Goal: Task Accomplishment & Management: Manage account settings

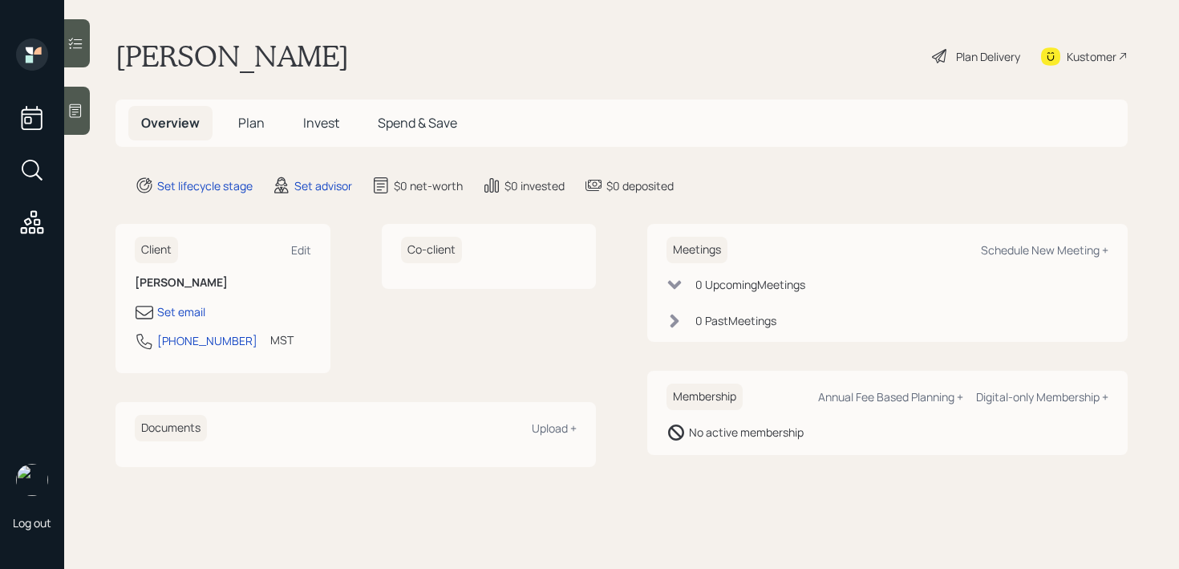
click at [73, 115] on icon at bounding box center [75, 111] width 16 height 16
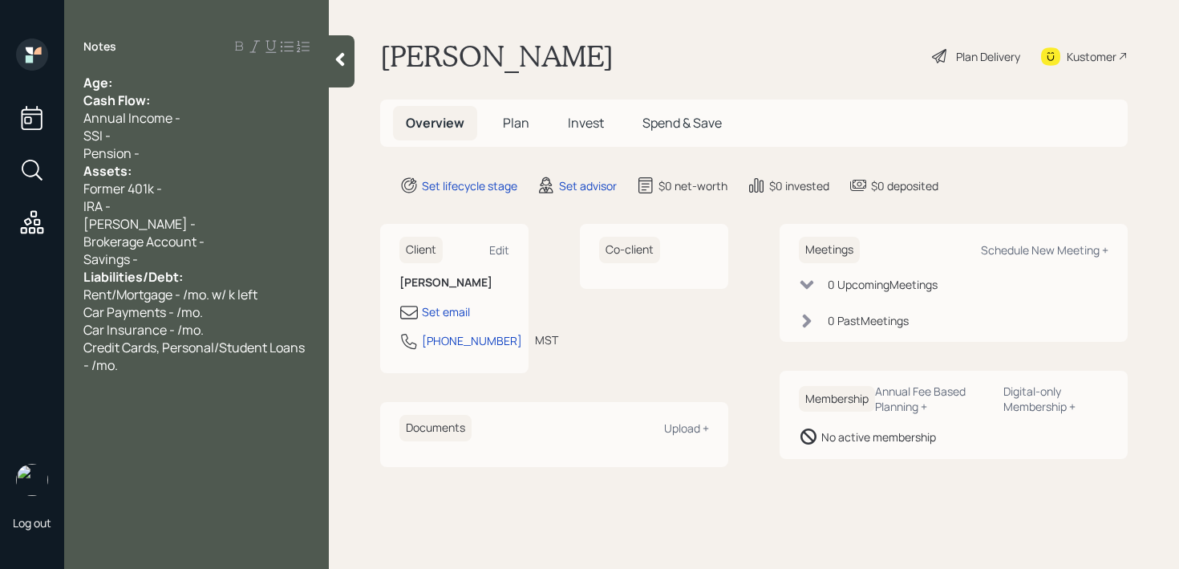
click at [138, 70] on div "Notes Age: Cash Flow: Annual Income - SSI - Pension - Assets: Former 401k - IRA…" at bounding box center [196, 293] width 265 height 511
click at [141, 91] on span "Cash Flow:" at bounding box center [116, 100] width 67 height 18
click at [136, 83] on div "Age:" at bounding box center [196, 83] width 226 height 18
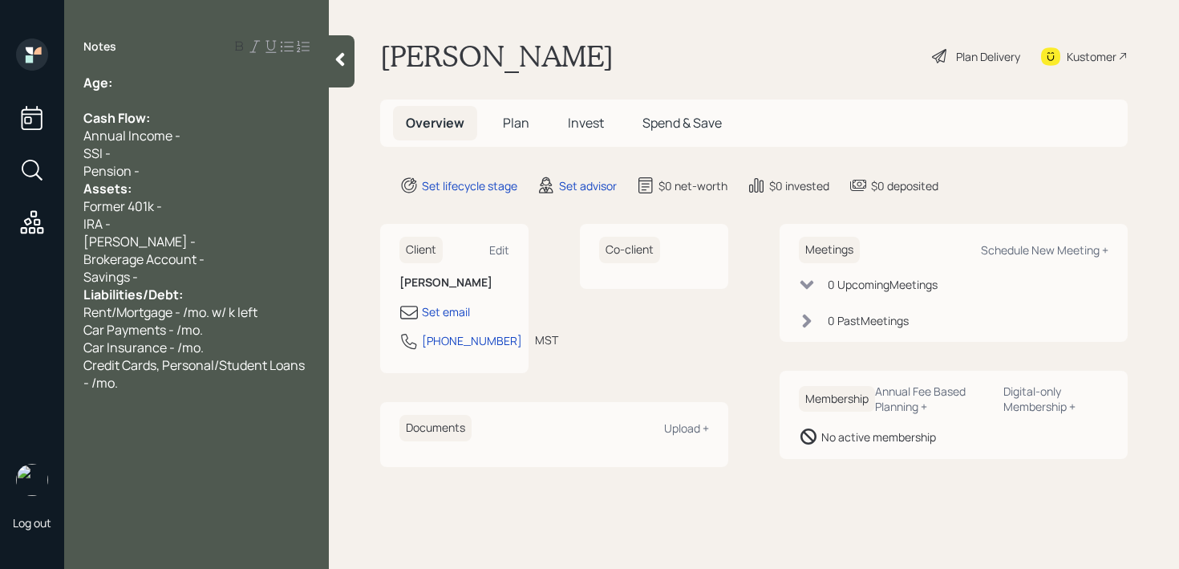
click at [172, 160] on div "SSI -" at bounding box center [196, 153] width 226 height 18
click at [172, 169] on div "Pension -" at bounding box center [196, 171] width 226 height 18
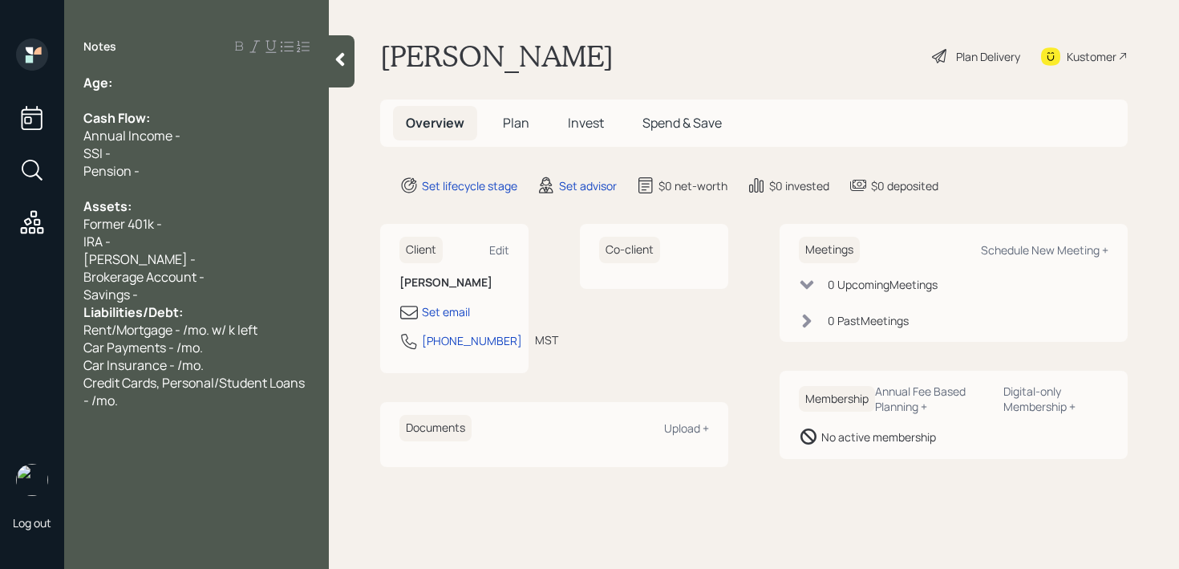
click at [178, 293] on div "Savings -" at bounding box center [196, 294] width 226 height 18
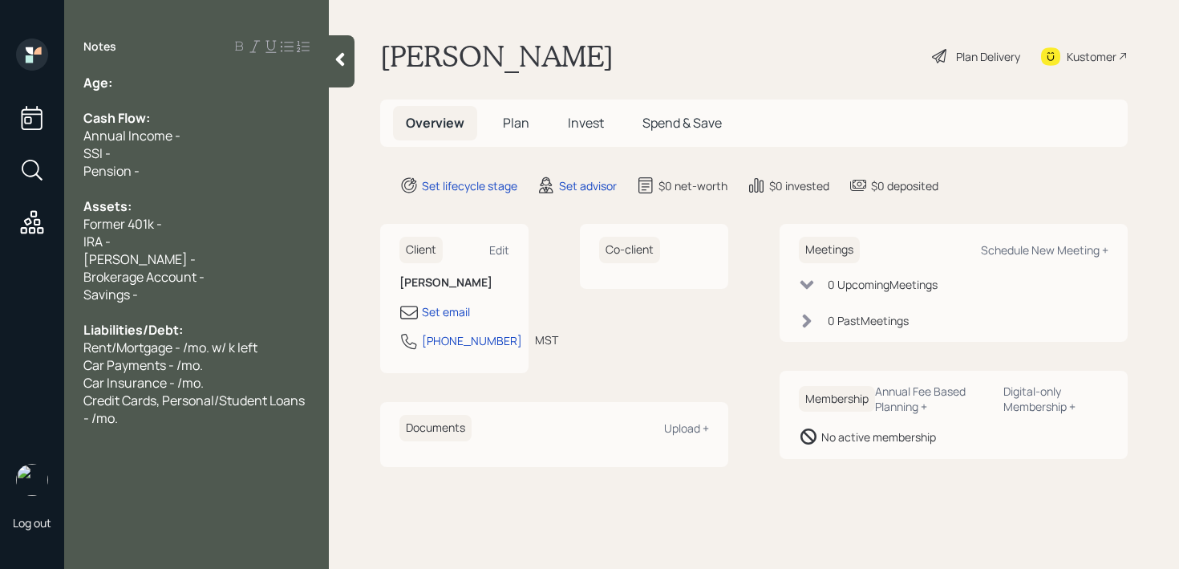
click at [208, 248] on div "IRA -" at bounding box center [196, 242] width 226 height 18
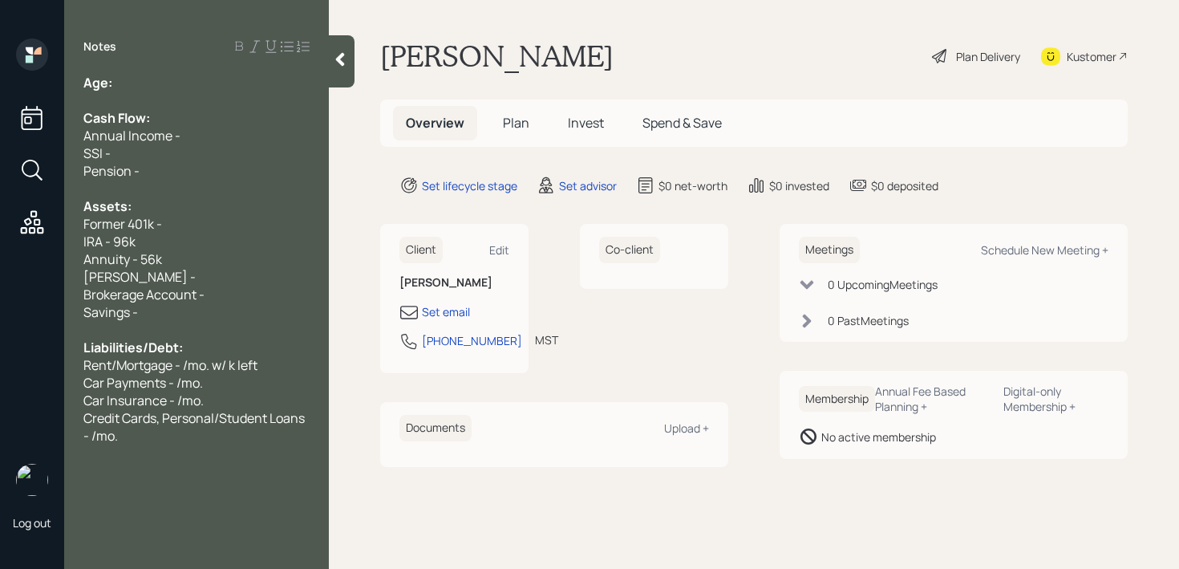
click at [197, 280] on div "[PERSON_NAME] -" at bounding box center [196, 277] width 226 height 18
click at [213, 247] on div "IRA - 96k" at bounding box center [196, 242] width 226 height 18
click at [213, 250] on div "Annuity - 56k" at bounding box center [196, 259] width 226 height 18
click at [212, 266] on div "Annuity - 56k" at bounding box center [196, 259] width 226 height 18
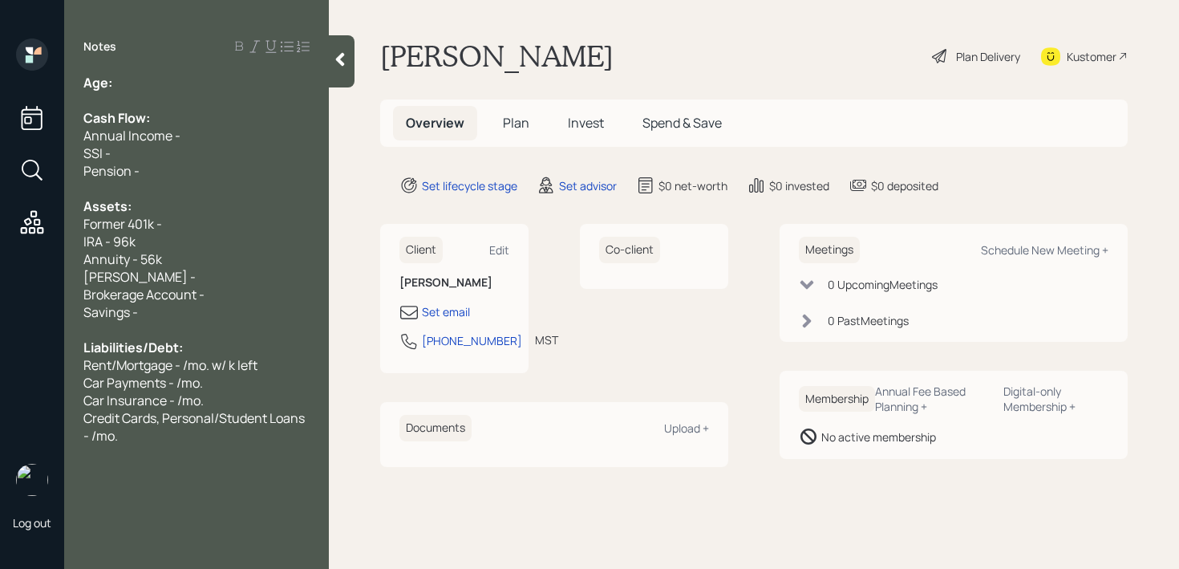
click at [211, 252] on div "Annuity - 56k" at bounding box center [196, 259] width 226 height 18
drag, startPoint x: 212, startPoint y: 225, endPoint x: 17, endPoint y: 225, distance: 195.7
click at [17, 225] on div "Log out Notes Age: Cash Flow: Annual Income - SSI - Pension - Assets: Former 40…" at bounding box center [589, 284] width 1179 height 569
click at [148, 83] on div "Age:" at bounding box center [196, 83] width 226 height 18
click at [172, 255] on div "Annuity - 56k" at bounding box center [196, 259] width 226 height 18
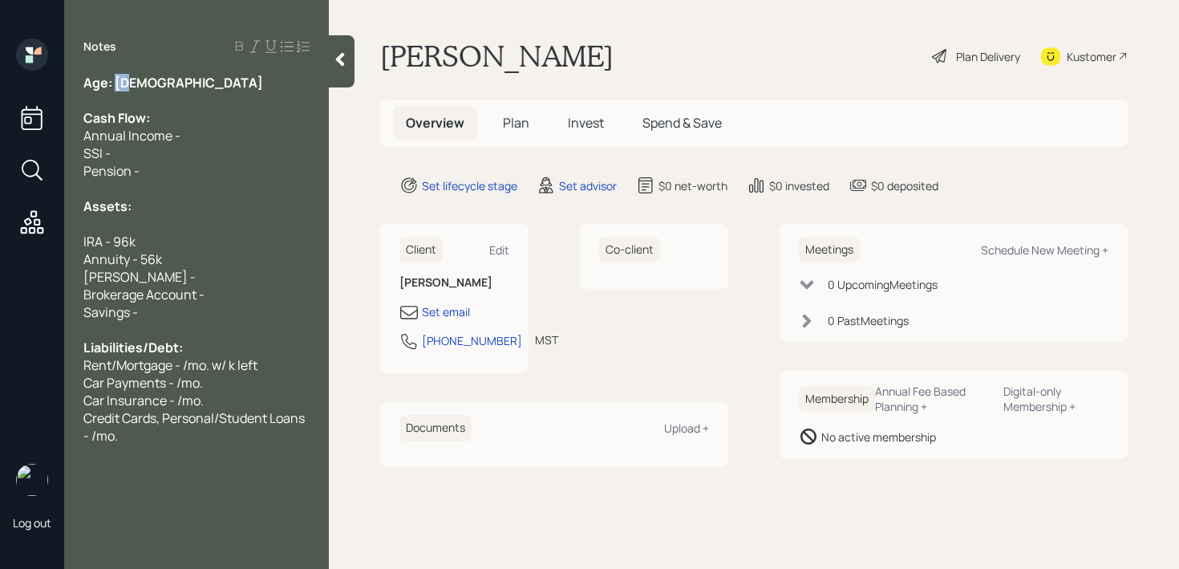
drag, startPoint x: 152, startPoint y: 78, endPoint x: 116, endPoint y: 79, distance: 35.3
click at [116, 79] on div "Age: [DEMOGRAPHIC_DATA]" at bounding box center [196, 83] width 226 height 18
click at [172, 204] on div "Assets:" at bounding box center [196, 206] width 226 height 18
click at [160, 318] on div "Savings -" at bounding box center [196, 312] width 226 height 18
click at [192, 168] on div "Pension -" at bounding box center [196, 171] width 226 height 18
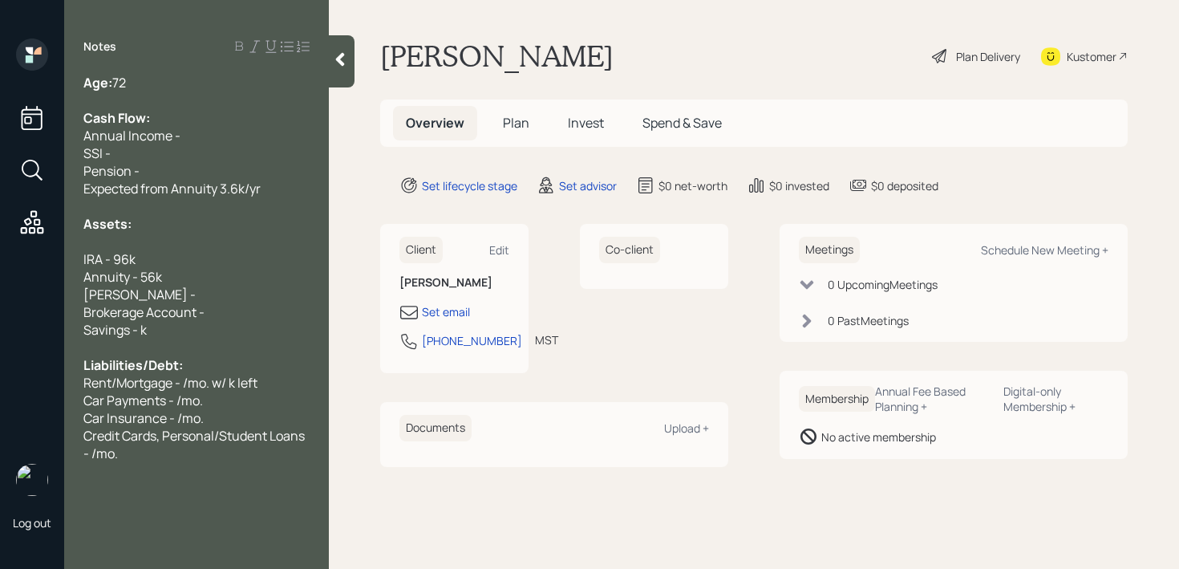
click at [193, 180] on span "Expected from Annuity 3.6k/yr" at bounding box center [171, 189] width 177 height 18
click at [187, 330] on div "Savings - k" at bounding box center [196, 330] width 226 height 18
drag, startPoint x: 270, startPoint y: 377, endPoint x: 0, endPoint y: 377, distance: 270.2
click at [0, 377] on div "Log out Notes Age: [DEMOGRAPHIC_DATA] Cash Flow: Annual Income - SSI - Pension …" at bounding box center [589, 284] width 1179 height 569
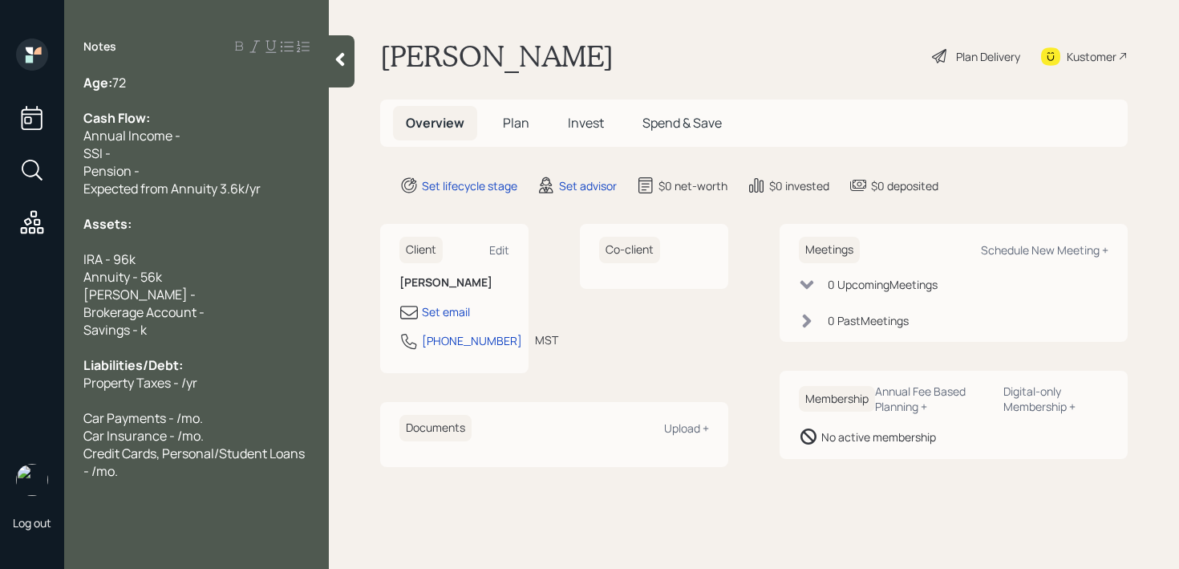
click at [159, 148] on div "SSI -" at bounding box center [196, 153] width 226 height 18
click at [177, 152] on div "SSI -" at bounding box center [196, 153] width 226 height 18
click at [208, 122] on div "Cash Flow:" at bounding box center [196, 118] width 226 height 18
click at [208, 136] on div "Annual Income -" at bounding box center [196, 136] width 226 height 18
click at [200, 131] on div "Annual Income - k" at bounding box center [196, 136] width 226 height 18
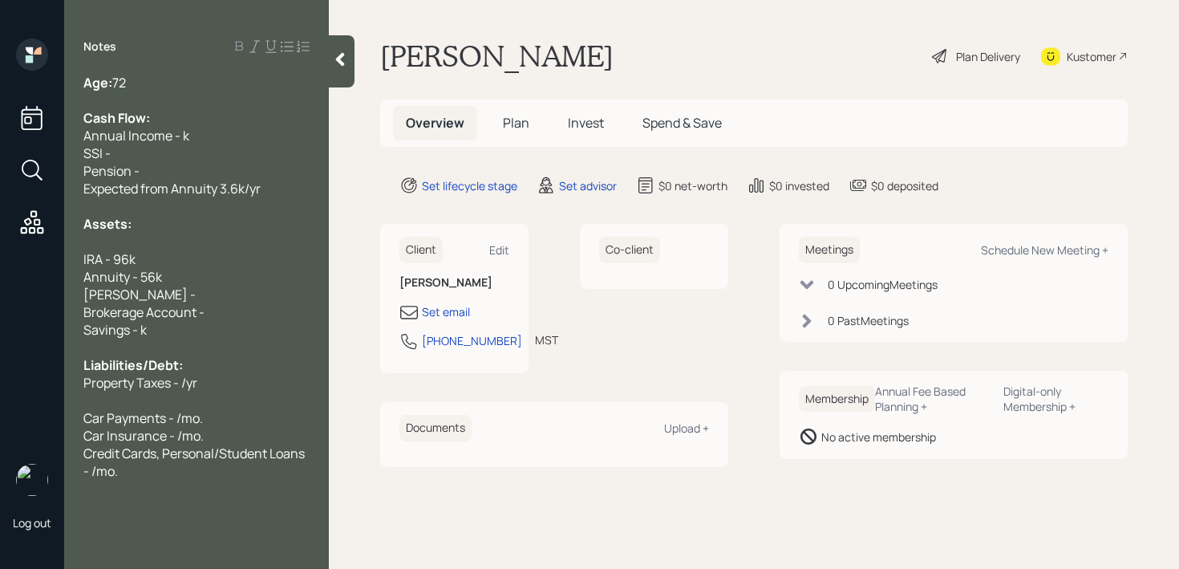
click at [172, 148] on div "SSI -" at bounding box center [196, 153] width 226 height 18
click at [176, 162] on div "Pension -" at bounding box center [196, 171] width 226 height 18
click at [185, 140] on span "Annual Income - k" at bounding box center [136, 136] width 106 height 18
click at [192, 154] on div "SSI -" at bounding box center [196, 153] width 226 height 18
click at [155, 182] on span "Expected from Annuity 3.6k/yr" at bounding box center [171, 189] width 177 height 18
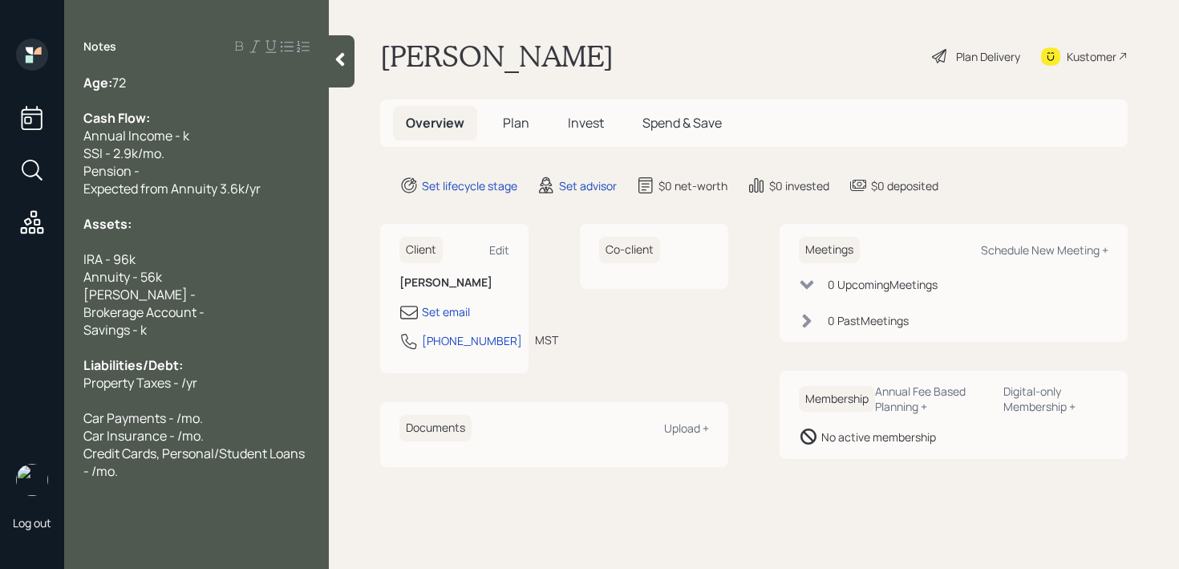
click at [160, 167] on div "Pension -" at bounding box center [196, 171] width 226 height 18
click at [176, 159] on div "SSI - 2.9k/mo." at bounding box center [196, 153] width 226 height 18
click at [192, 87] on div "Age: [DEMOGRAPHIC_DATA]" at bounding box center [196, 83] width 226 height 18
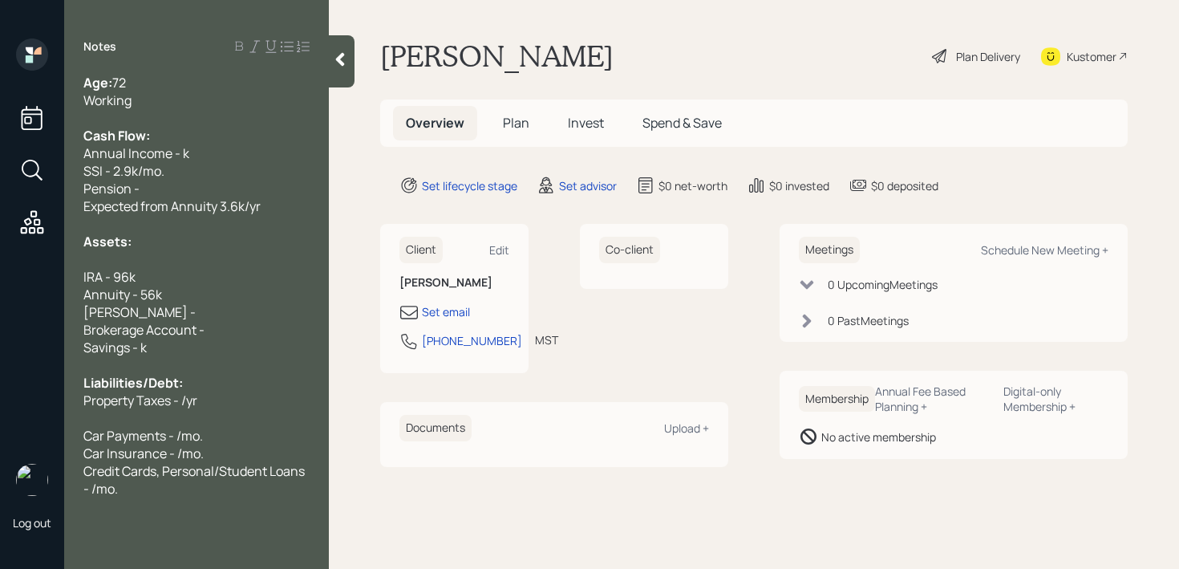
click at [180, 156] on span "Annual Income - k" at bounding box center [136, 153] width 106 height 18
click at [228, 196] on div "Pension -" at bounding box center [196, 189] width 226 height 18
click at [182, 155] on span "Annual Income - 57k" at bounding box center [142, 153] width 119 height 18
click at [184, 161] on span "Annual Income - 57k" at bounding box center [142, 153] width 119 height 18
drag, startPoint x: 165, startPoint y: 188, endPoint x: 10, endPoint y: 188, distance: 155.6
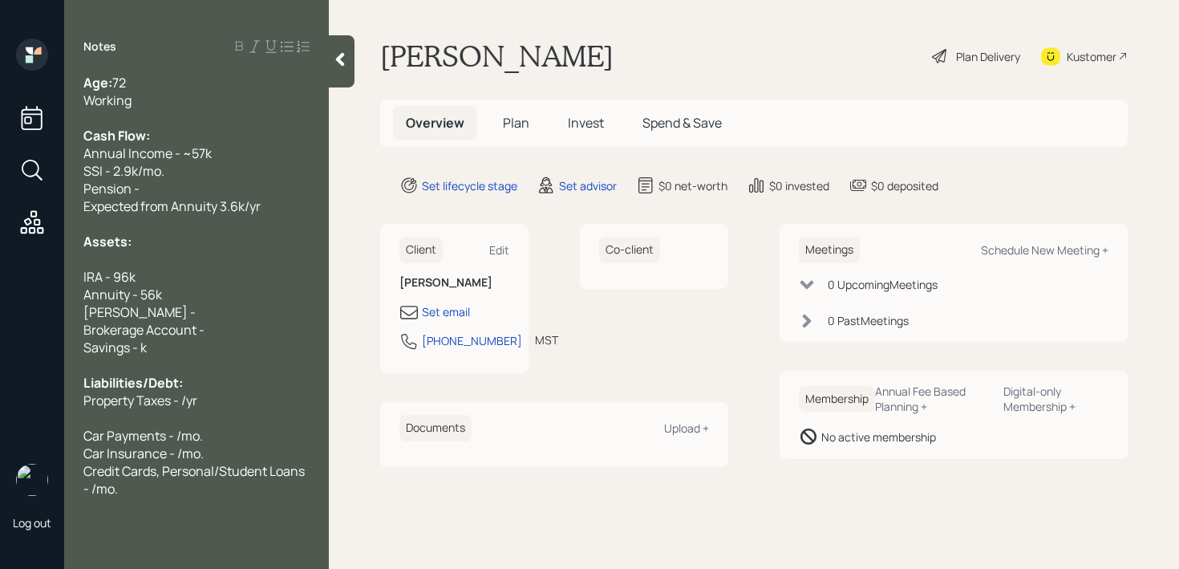
click at [22, 188] on div "Log out Notes Age: [DEMOGRAPHIC_DATA] Working Cash Flow: Annual Income - ~57k S…" at bounding box center [589, 284] width 1179 height 569
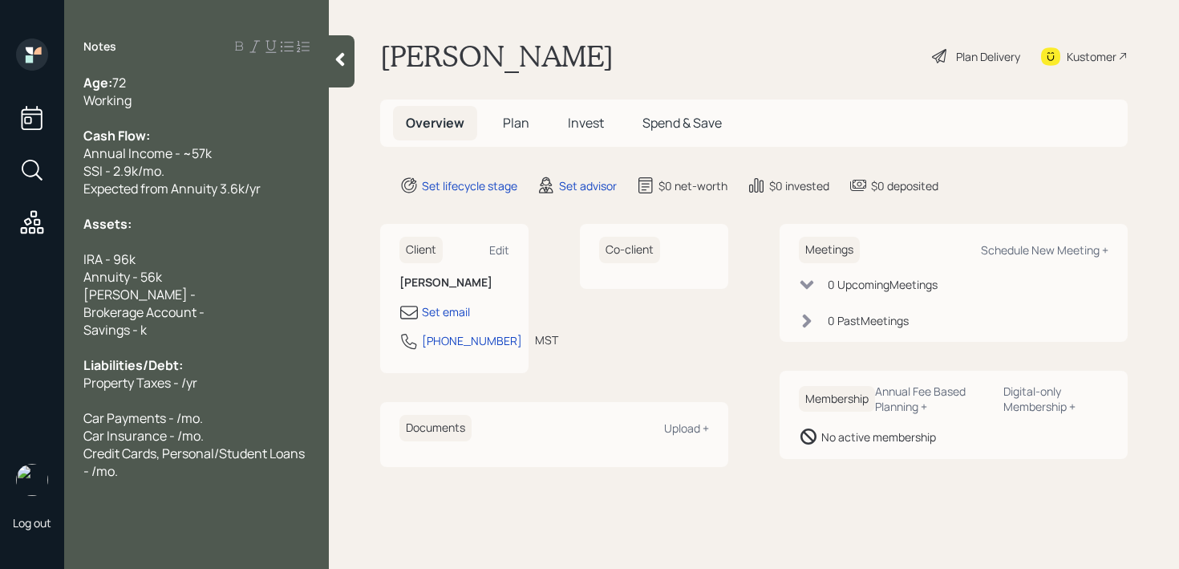
click at [148, 249] on div at bounding box center [196, 242] width 226 height 18
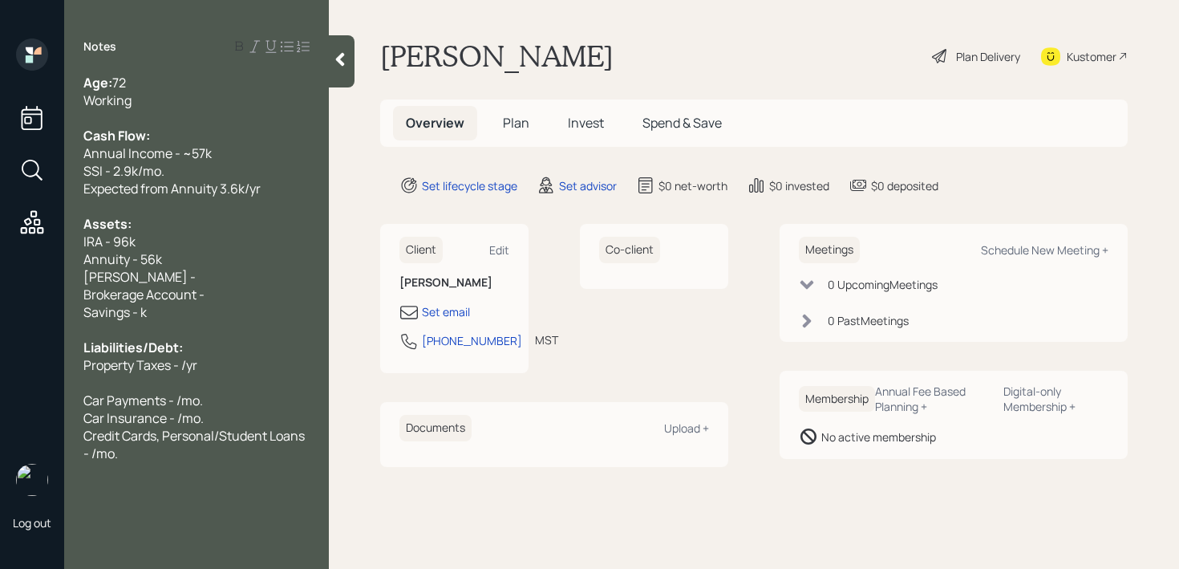
click at [143, 314] on span "Savings - k" at bounding box center [114, 312] width 63 height 18
drag, startPoint x: 224, startPoint y: 289, endPoint x: 127, endPoint y: 288, distance: 96.2
click at [125, 289] on div "Brokerage Account -" at bounding box center [196, 294] width 226 height 18
click at [140, 314] on span "Savings - k" at bounding box center [114, 312] width 63 height 18
click at [208, 306] on div "Savings - 5k" at bounding box center [196, 312] width 226 height 18
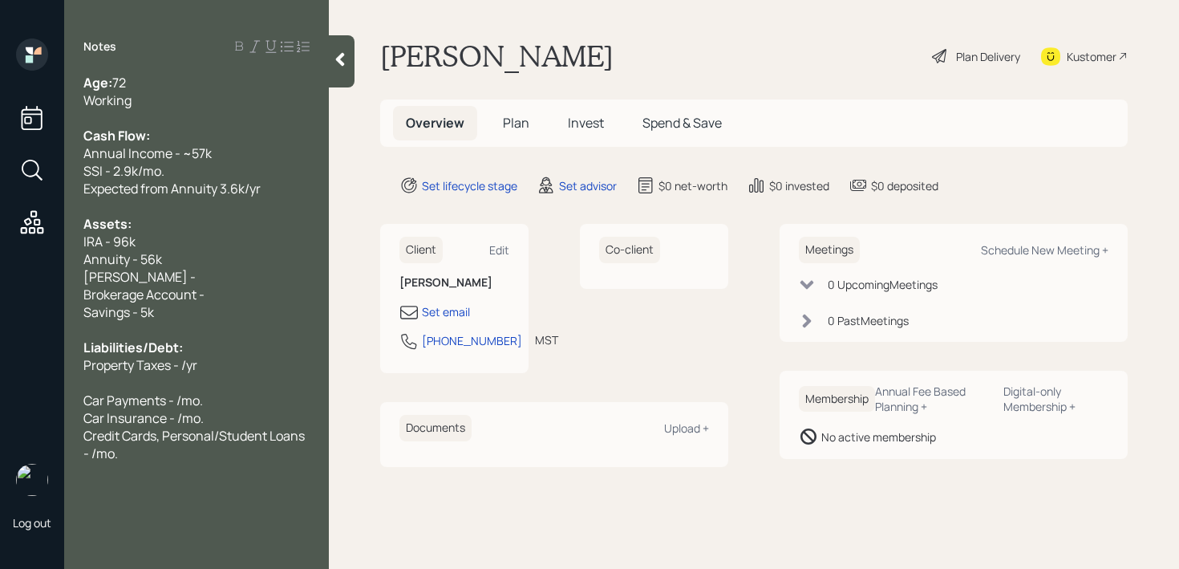
click at [223, 280] on div "[PERSON_NAME] -" at bounding box center [196, 277] width 226 height 18
drag, startPoint x: 229, startPoint y: 279, endPoint x: 0, endPoint y: 279, distance: 228.5
click at [0, 279] on div "Log out Notes Age: [DEMOGRAPHIC_DATA] Working Cash Flow: Annual Income - ~57k S…" at bounding box center [589, 284] width 1179 height 569
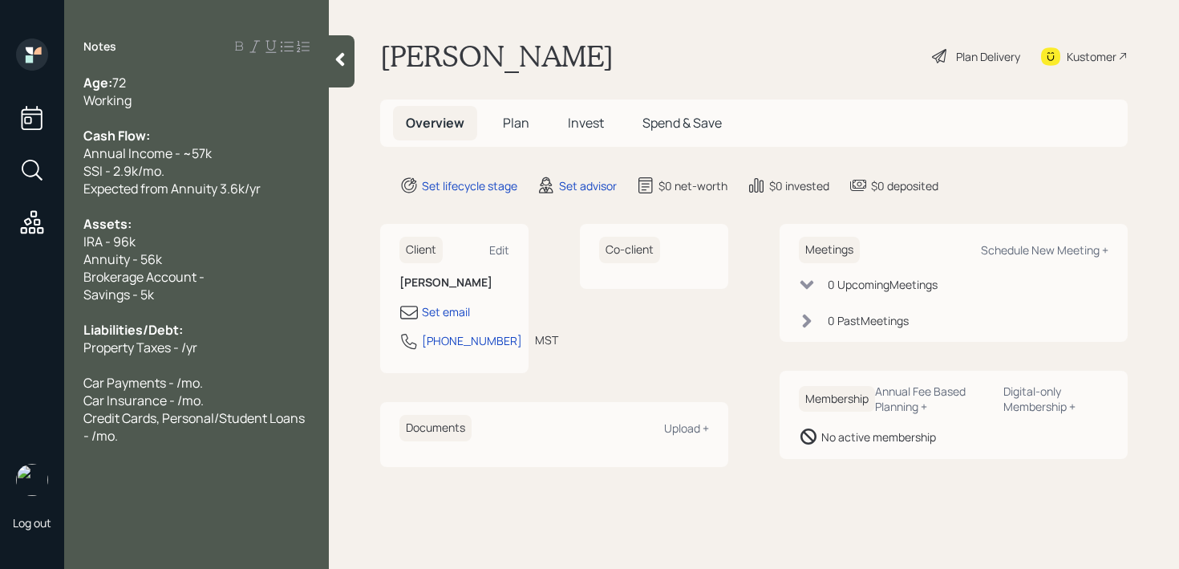
click at [209, 259] on div "Annuity - 56k" at bounding box center [196, 259] width 226 height 18
click at [221, 278] on div "Brokerage Account -" at bounding box center [196, 277] width 226 height 18
drag, startPoint x: 218, startPoint y: 277, endPoint x: 0, endPoint y: 277, distance: 218.1
click at [0, 277] on div "Log out Notes Age: [DEMOGRAPHIC_DATA] Working Cash Flow: Annual Income - ~57k S…" at bounding box center [589, 284] width 1179 height 569
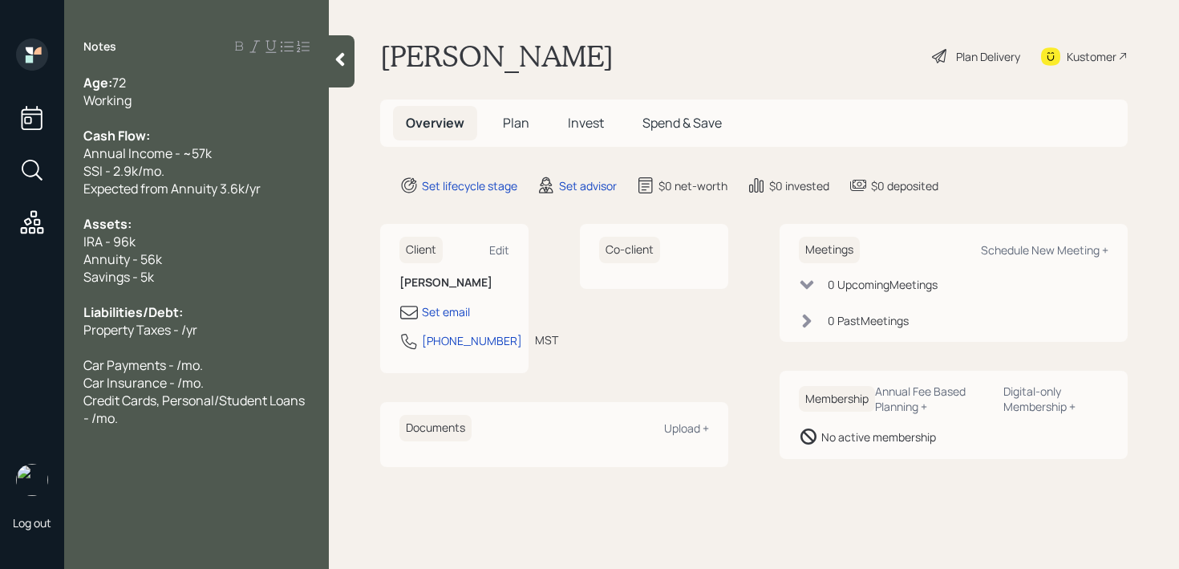
click at [192, 344] on div at bounding box center [196, 347] width 226 height 18
click at [223, 337] on div "Property Taxes - /yr" at bounding box center [196, 330] width 226 height 18
click at [184, 330] on span "Property Taxes - /yr" at bounding box center [140, 330] width 114 height 18
click at [169, 354] on div at bounding box center [196, 347] width 226 height 18
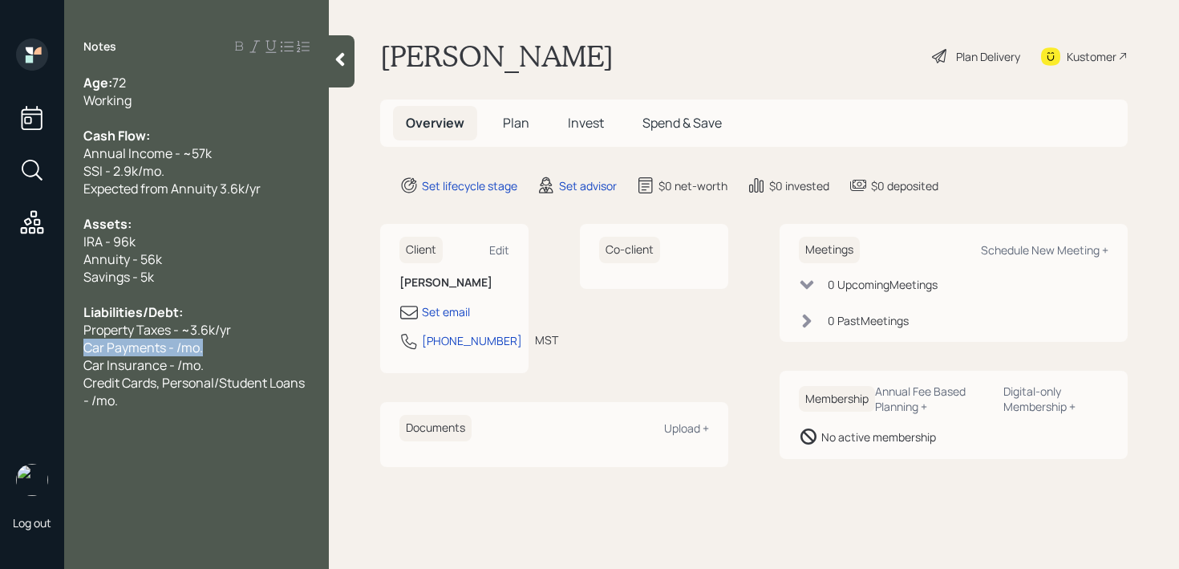
drag, startPoint x: 212, startPoint y: 350, endPoint x: 0, endPoint y: 350, distance: 211.7
click at [0, 350] on div "Log out Notes Age: [DEMOGRAPHIC_DATA] Working Cash Flow: Annual Income - ~57k S…" at bounding box center [589, 284] width 1179 height 569
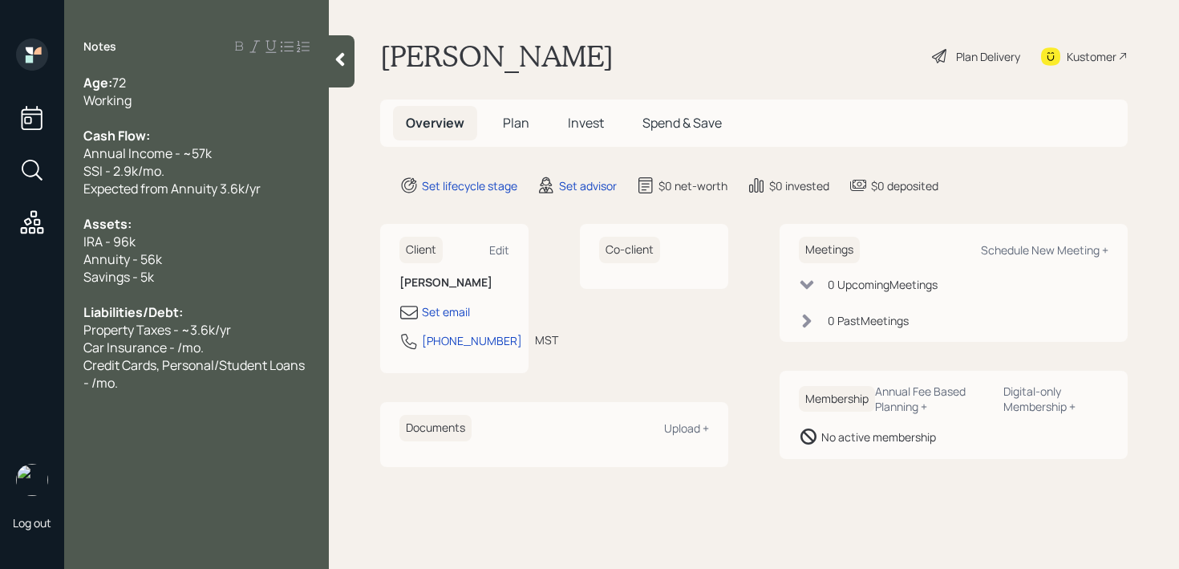
click at [176, 346] on span "Car Insurance - /mo." at bounding box center [143, 347] width 120 height 18
drag, startPoint x: 213, startPoint y: 346, endPoint x: 0, endPoint y: 346, distance: 213.3
click at [0, 346] on div "Log out Notes Age: [DEMOGRAPHIC_DATA] Working Cash Flow: Annual Income - ~57k S…" at bounding box center [589, 284] width 1179 height 569
click at [168, 376] on div "Notes Age: [DEMOGRAPHIC_DATA] Working Cash Flow: Annual Income - ~57k SSI - 2.9…" at bounding box center [196, 293] width 265 height 511
click at [172, 365] on div "Credit Cards, Personal/Student Loans - /mo." at bounding box center [196, 355] width 226 height 35
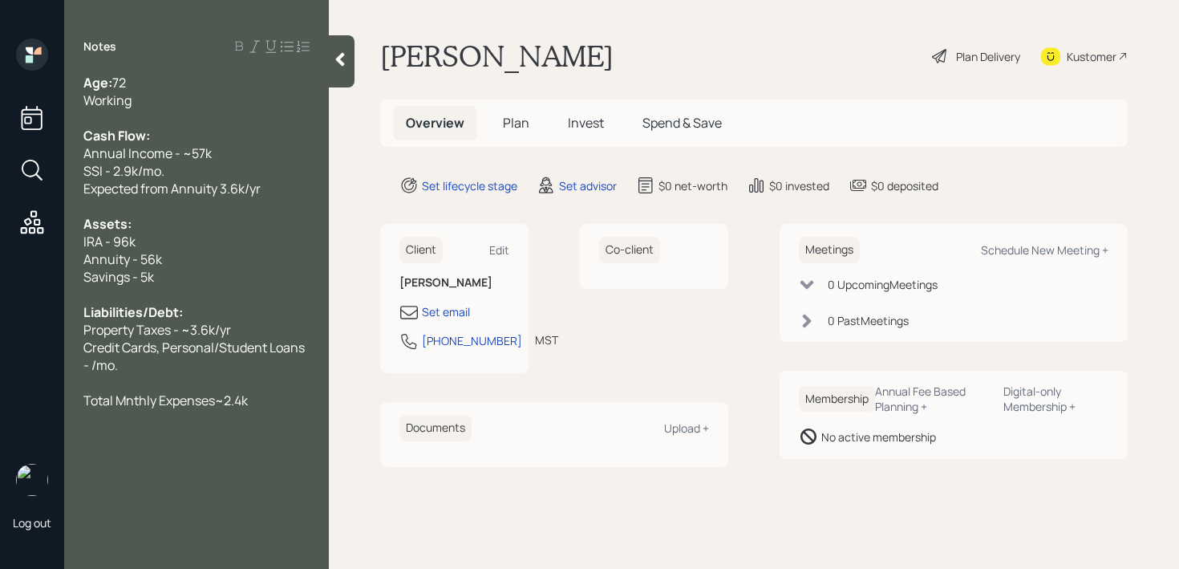
click at [125, 397] on span "Total Mnthly Expenses~2.4k" at bounding box center [165, 400] width 164 height 18
drag, startPoint x: 141, startPoint y: 369, endPoint x: 66, endPoint y: 351, distance: 77.4
click at [66, 351] on div "Age: [DEMOGRAPHIC_DATA] Working Cash Flow: Annual Income - ~57k SSI - 2.9k/mo. …" at bounding box center [196, 241] width 265 height 335
click at [293, 381] on div "Total Monthly Expenses~2.4k" at bounding box center [196, 383] width 226 height 18
click at [269, 372] on div at bounding box center [196, 365] width 226 height 18
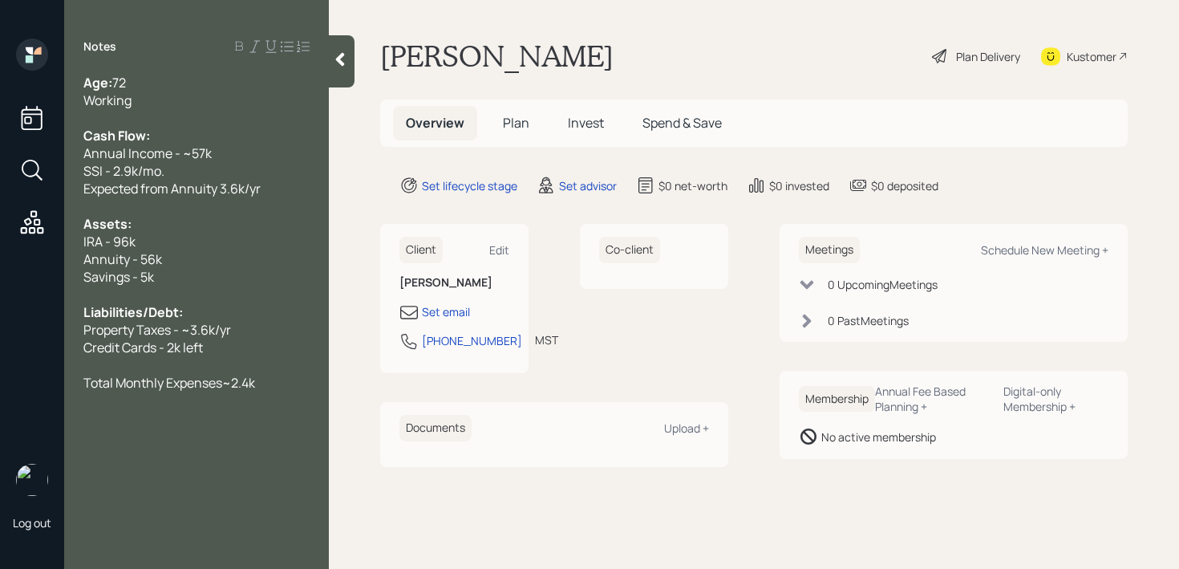
click at [226, 384] on span "Total Monthly Expenses~2.4k" at bounding box center [169, 383] width 172 height 18
click at [217, 244] on div "IRA - 96k" at bounding box center [196, 242] width 226 height 18
click at [217, 254] on div "Annuity - 56k" at bounding box center [196, 259] width 226 height 18
click at [447, 313] on div "Set email" at bounding box center [446, 311] width 48 height 17
select select "America/[GEOGRAPHIC_DATA]"
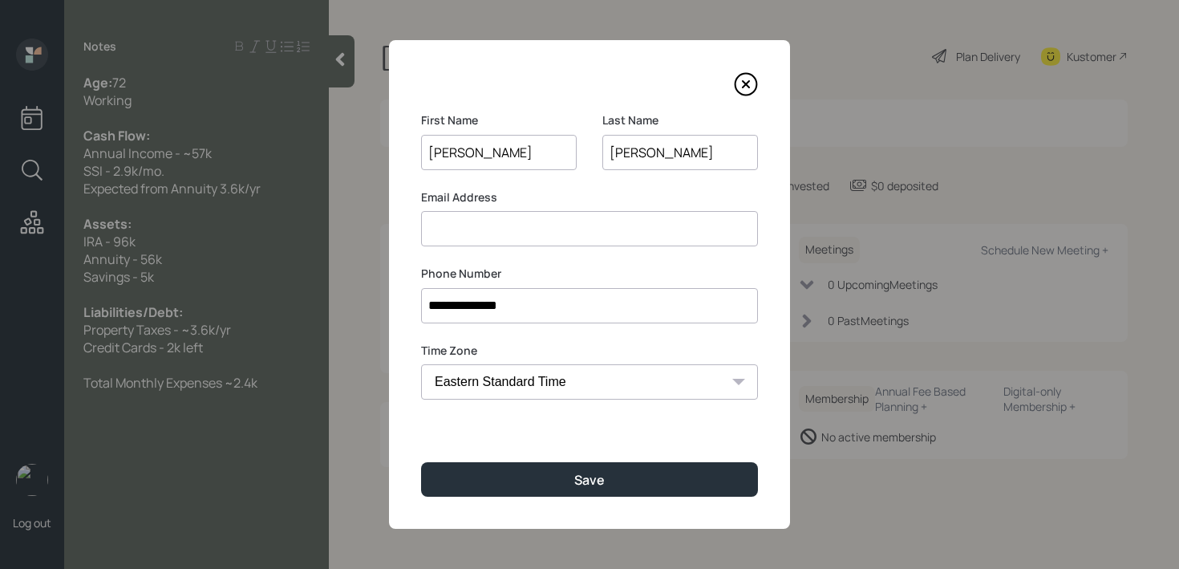
click at [610, 221] on input at bounding box center [589, 228] width 337 height 35
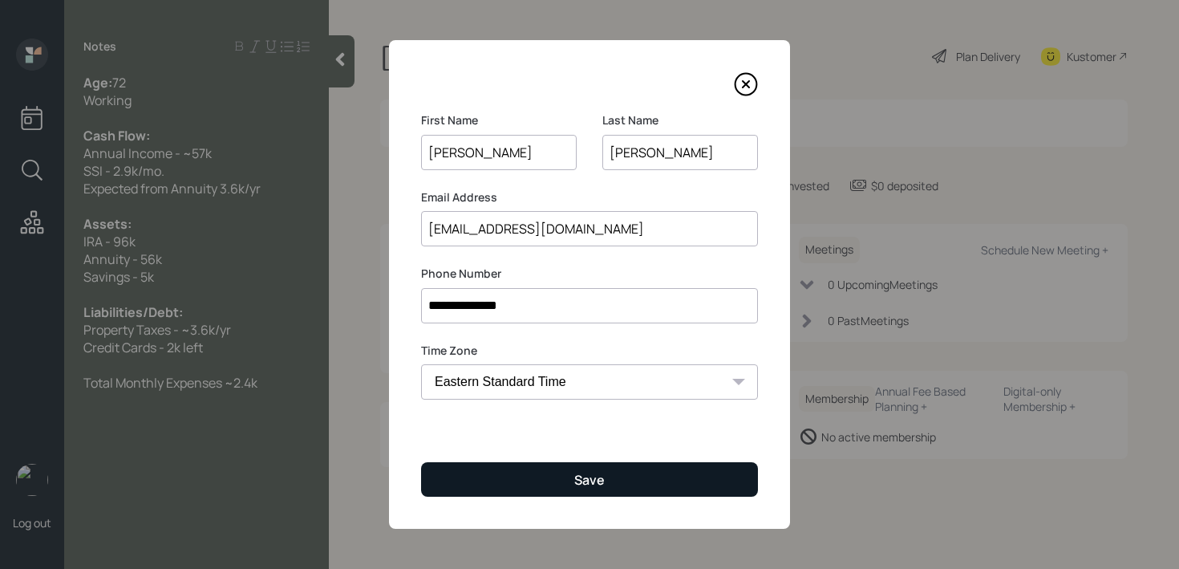
type input "[EMAIL_ADDRESS][DOMAIN_NAME]"
click at [550, 485] on button "Save" at bounding box center [589, 479] width 337 height 34
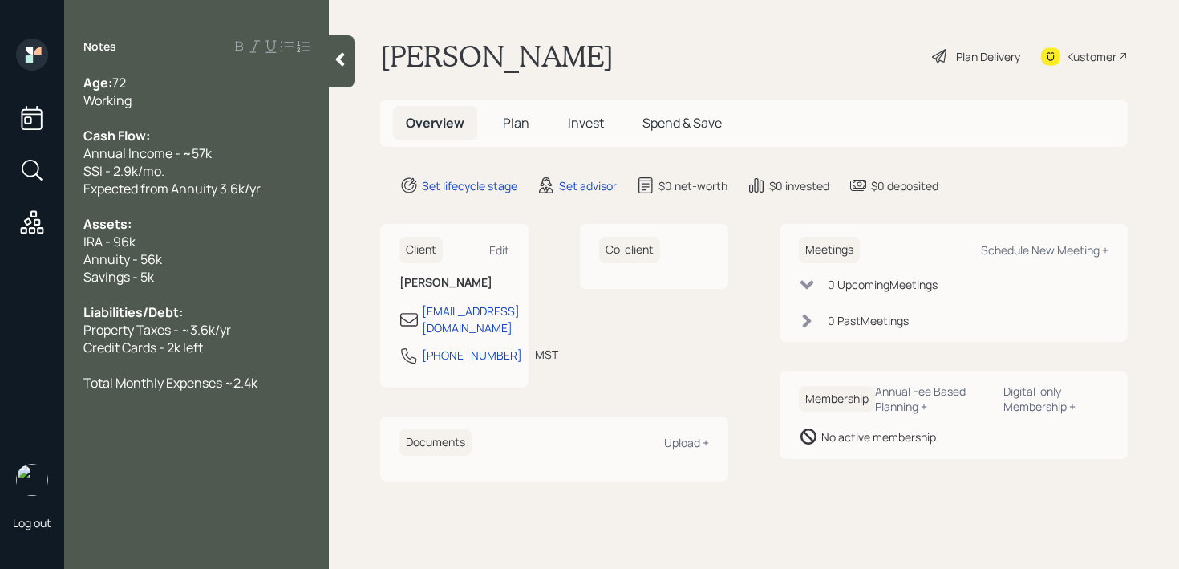
click at [206, 101] on div "Working" at bounding box center [196, 100] width 226 height 18
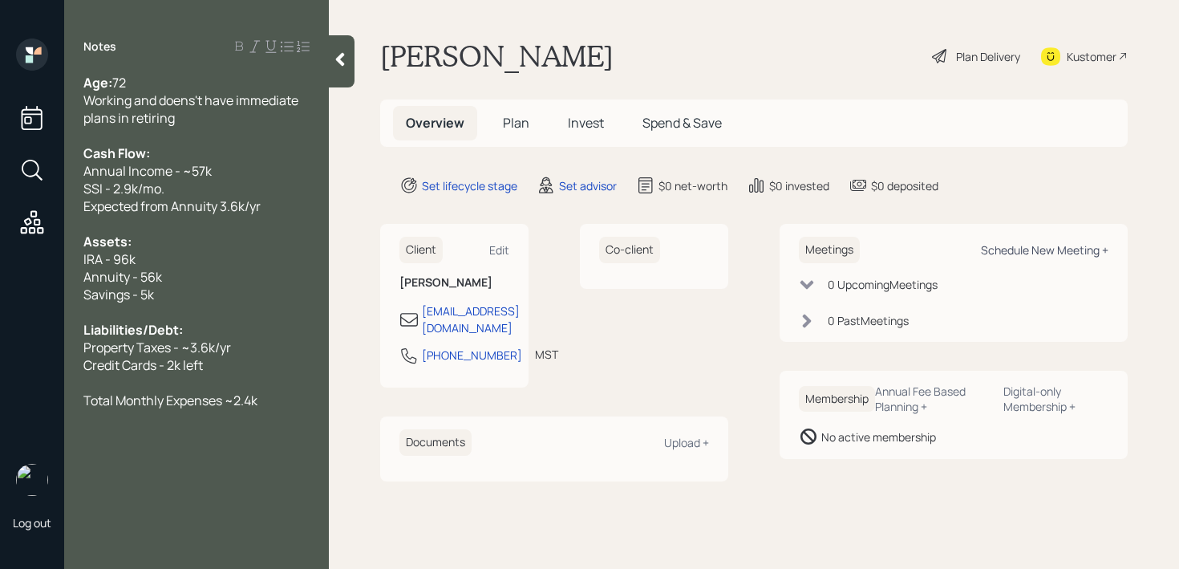
click at [1009, 245] on div "Schedule New Meeting +" at bounding box center [1044, 249] width 127 height 15
select select "round-[PERSON_NAME]"
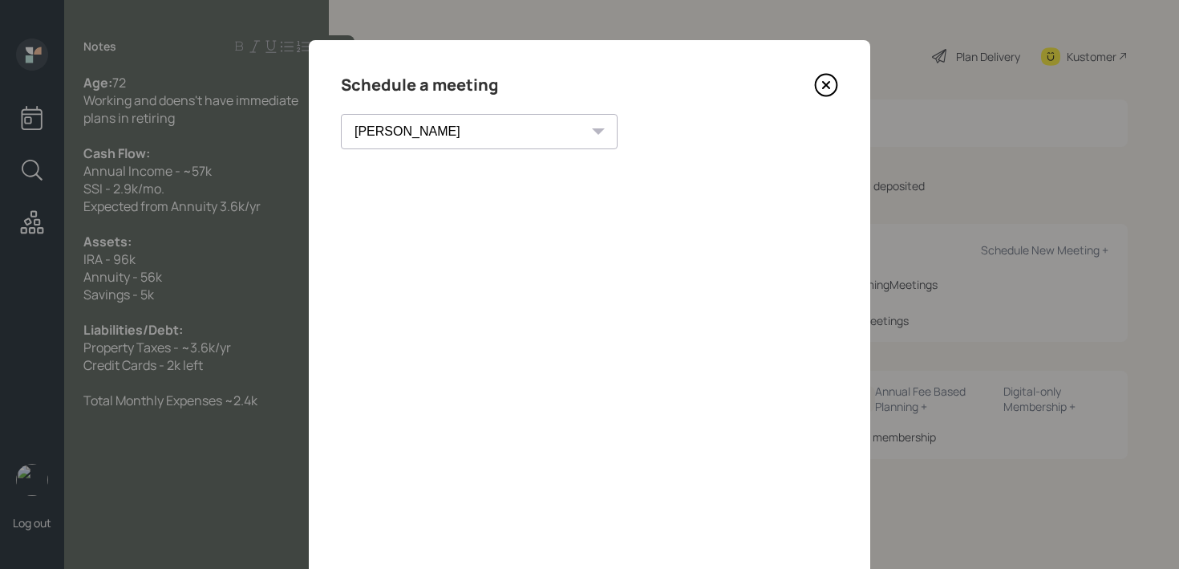
click at [828, 87] on icon at bounding box center [826, 85] width 6 height 6
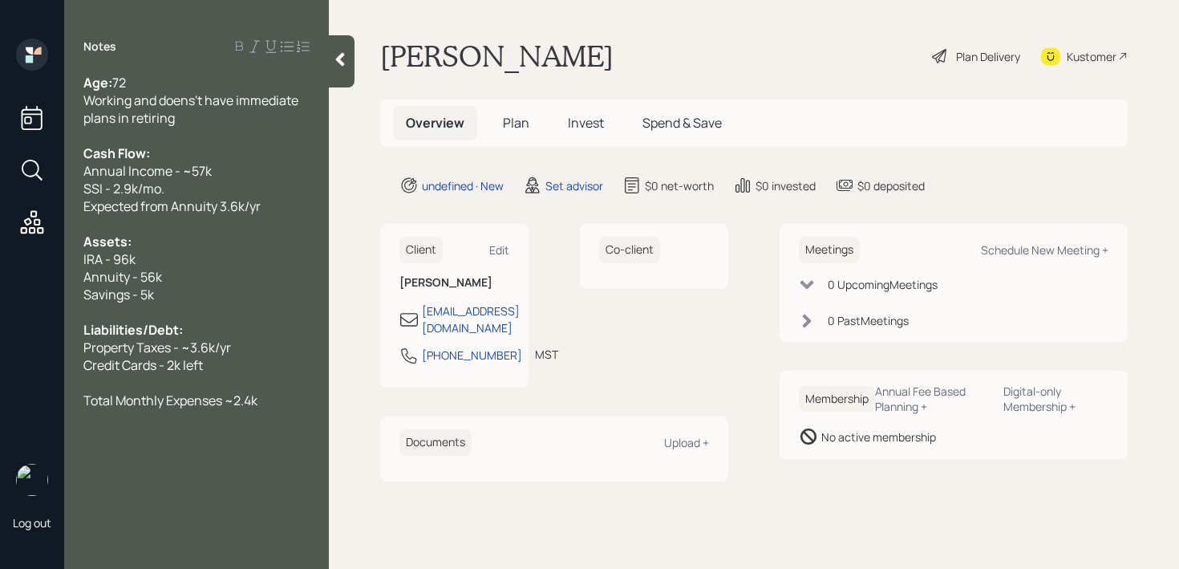
click at [268, 374] on div at bounding box center [196, 383] width 226 height 18
click at [263, 401] on div "Total Monthly Expenses ~2.4k" at bounding box center [196, 400] width 226 height 18
click at [1086, 64] on div "Kustomer" at bounding box center [1084, 55] width 87 height 35
click at [193, 71] on div "Notes Age: [DEMOGRAPHIC_DATA] Working and doens't have immediate plans in retir…" at bounding box center [196, 293] width 265 height 511
click at [193, 83] on div "Age: [DEMOGRAPHIC_DATA]" at bounding box center [196, 83] width 226 height 18
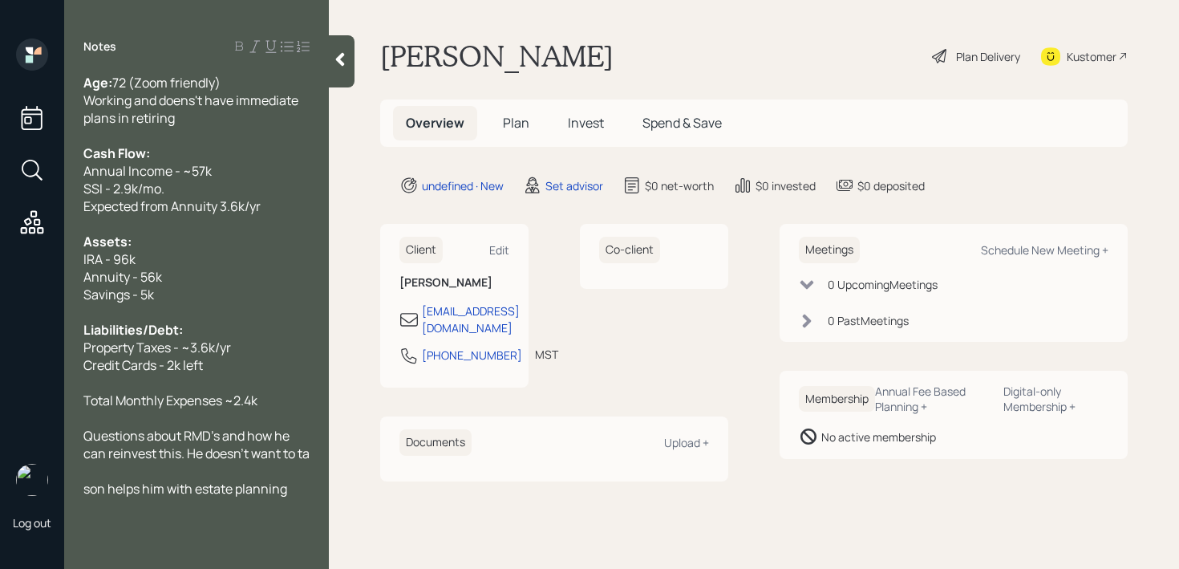
click at [1066, 55] on div "Kustomer" at bounding box center [1091, 56] width 50 height 17
click at [213, 462] on div "Questions about RMD's and how he can reinvest this. He doesn't want to ta" at bounding box center [196, 444] width 226 height 35
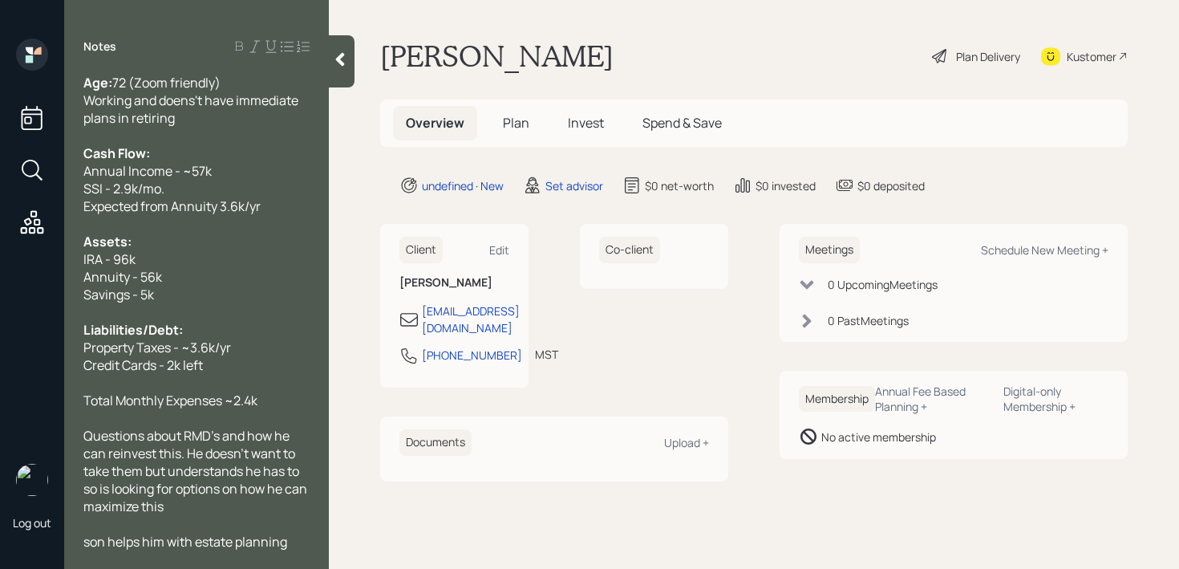
click at [303, 532] on div "son helps him with estate planning" at bounding box center [196, 541] width 226 height 18
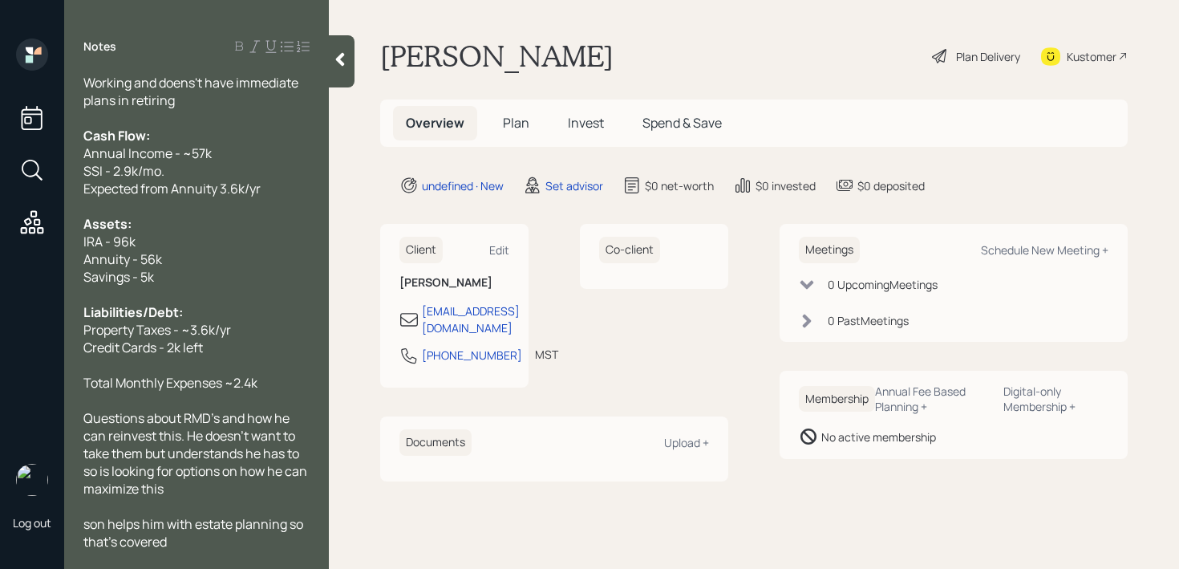
click at [87, 525] on span "son helps him with estate planning so that's covered" at bounding box center [194, 532] width 222 height 35
click at [190, 491] on div "Questions about RMD's and how he can reinvest this. He doesn't want to take the…" at bounding box center [196, 453] width 226 height 88
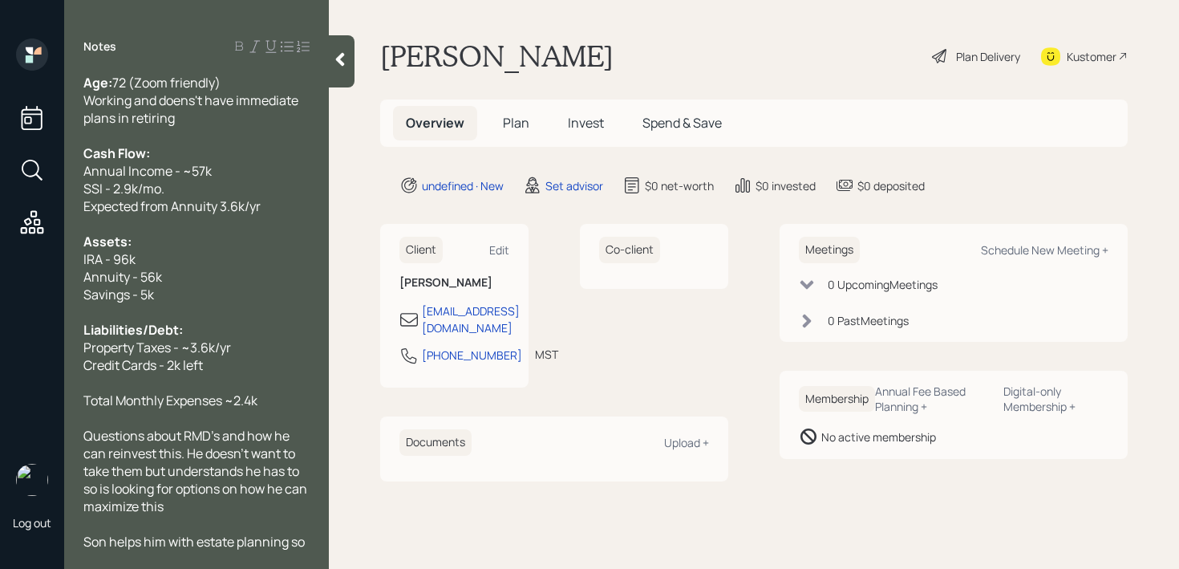
click at [296, 211] on div "Expected from Annuity 3.6k/yr" at bounding box center [196, 206] width 226 height 18
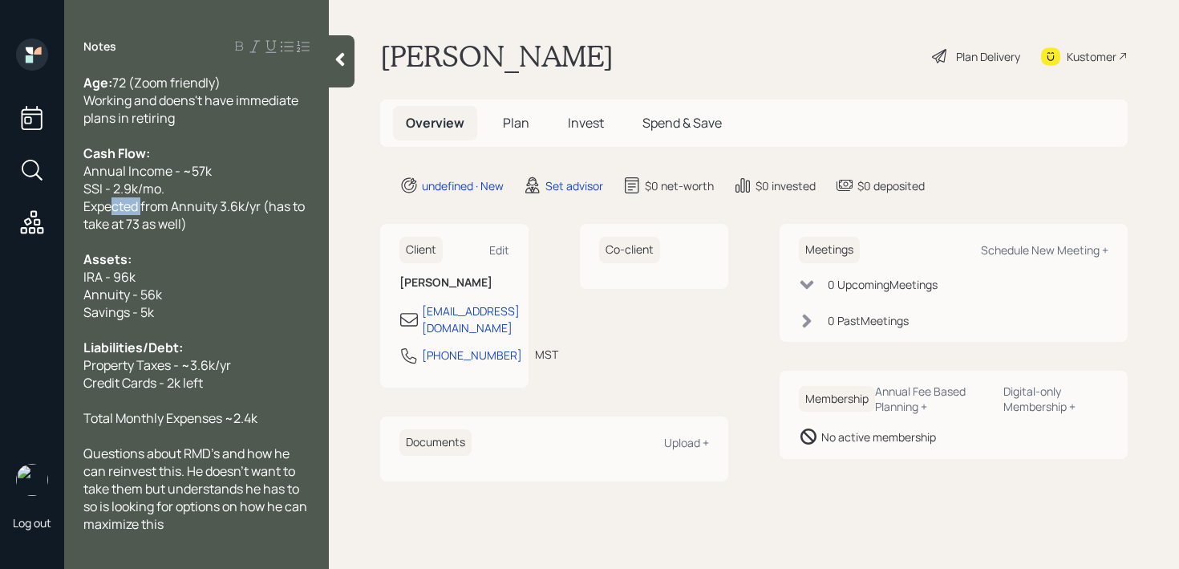
drag, startPoint x: 144, startPoint y: 207, endPoint x: 23, endPoint y: 207, distance: 121.1
click at [23, 207] on div "Log out Notes Age: [DEMOGRAPHIC_DATA] (Zoom friendly) Working and doens't have …" at bounding box center [589, 284] width 1179 height 569
click at [133, 205] on span "Expected" at bounding box center [112, 206] width 59 height 18
drag, startPoint x: 222, startPoint y: 205, endPoint x: 145, endPoint y: 206, distance: 77.0
click at [145, 206] on span "from Annuity 3.6k/yr (has to take at 73 as well)" at bounding box center [196, 214] width 226 height 35
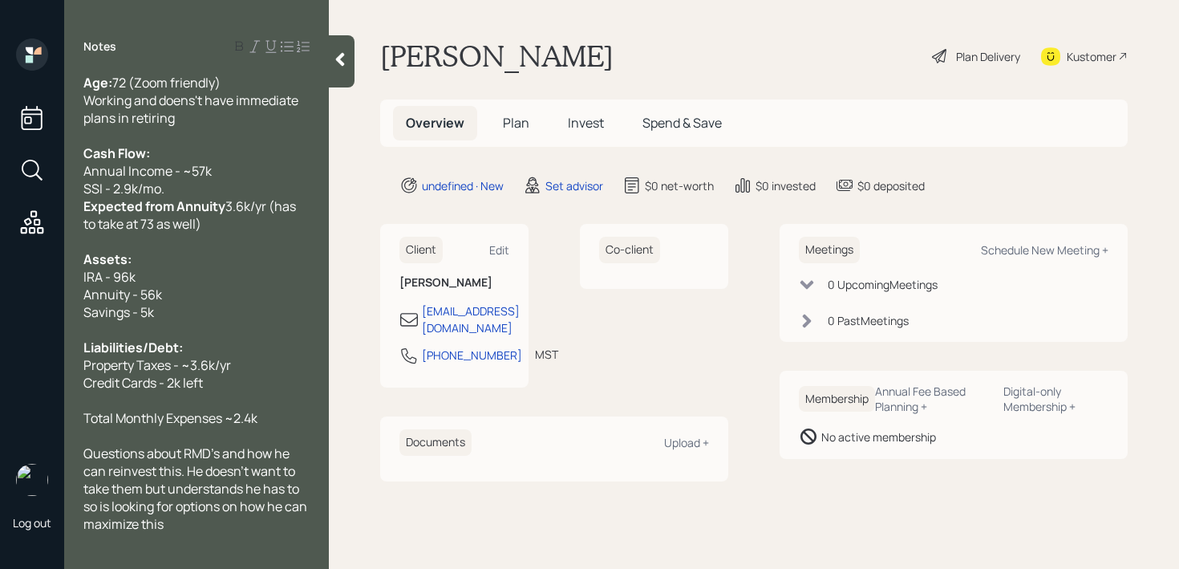
click at [230, 205] on span "3.6k/yr (has to take at 73 as well)" at bounding box center [190, 214] width 215 height 35
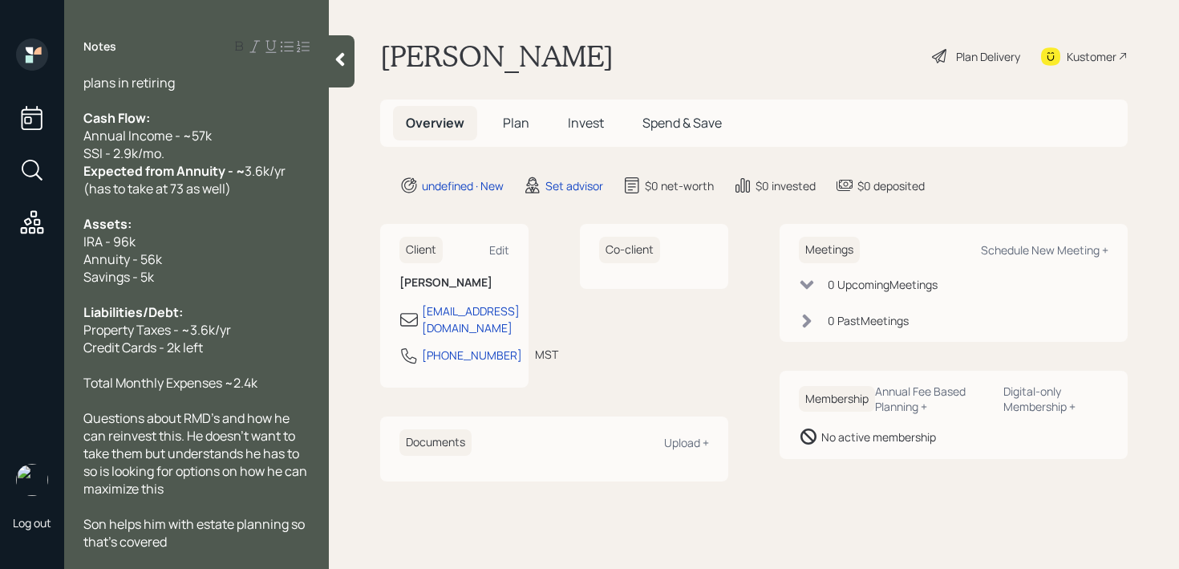
click at [229, 557] on div "Notes Age: [DEMOGRAPHIC_DATA] (Zoom friendly) Working and doens't have immediat…" at bounding box center [196, 284] width 265 height 569
click at [230, 540] on div "Son helps him with estate planning so that's covered" at bounding box center [196, 532] width 226 height 35
click at [241, 487] on div "Questions about RMD's and how he can reinvest this. He doesn't want to take the…" at bounding box center [196, 453] width 226 height 88
drag, startPoint x: 164, startPoint y: 493, endPoint x: 189, endPoint y: 421, distance: 76.6
click at [164, 493] on span "Questions about RMD's and how he can reinvest this. He doesn't want to take the…" at bounding box center [196, 470] width 226 height 123
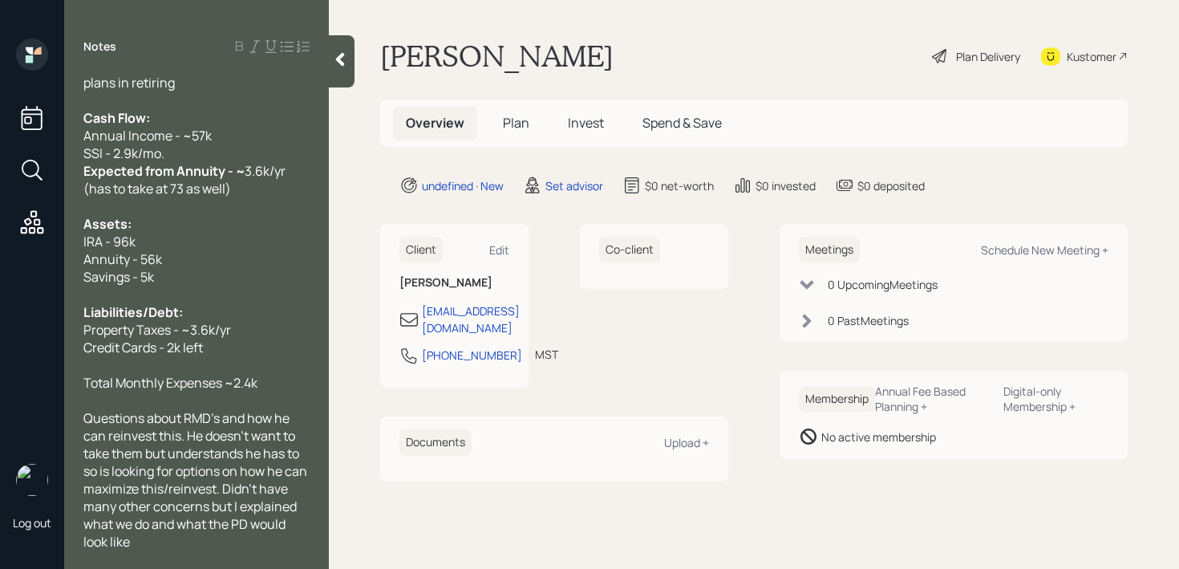
scroll to position [0, 0]
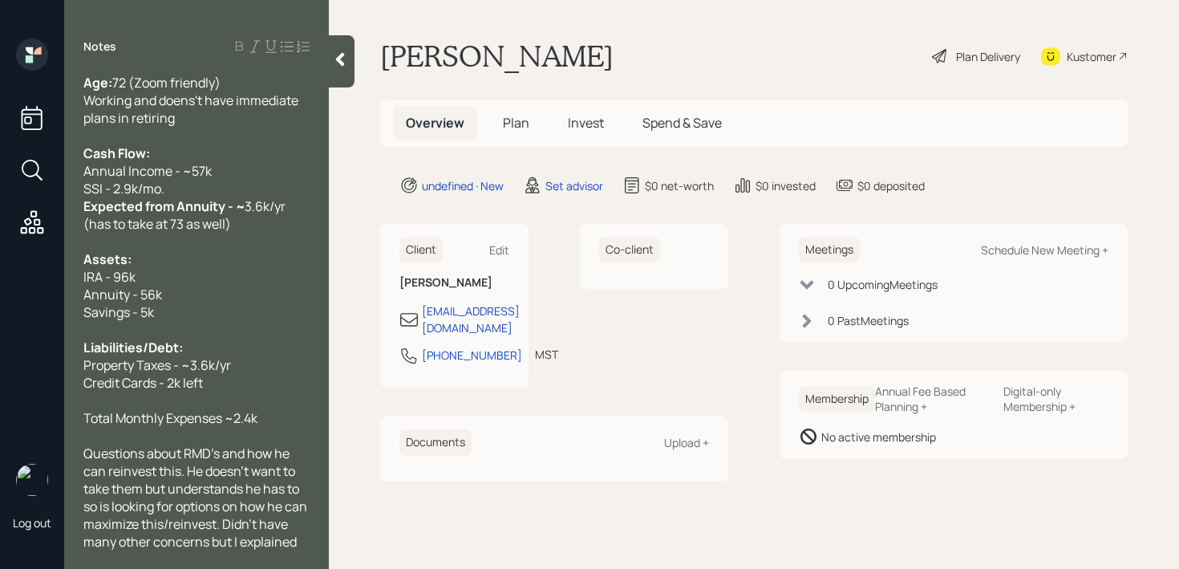
click at [187, 103] on span "Working and doens't have immediate plans in retiring" at bounding box center [191, 108] width 217 height 35
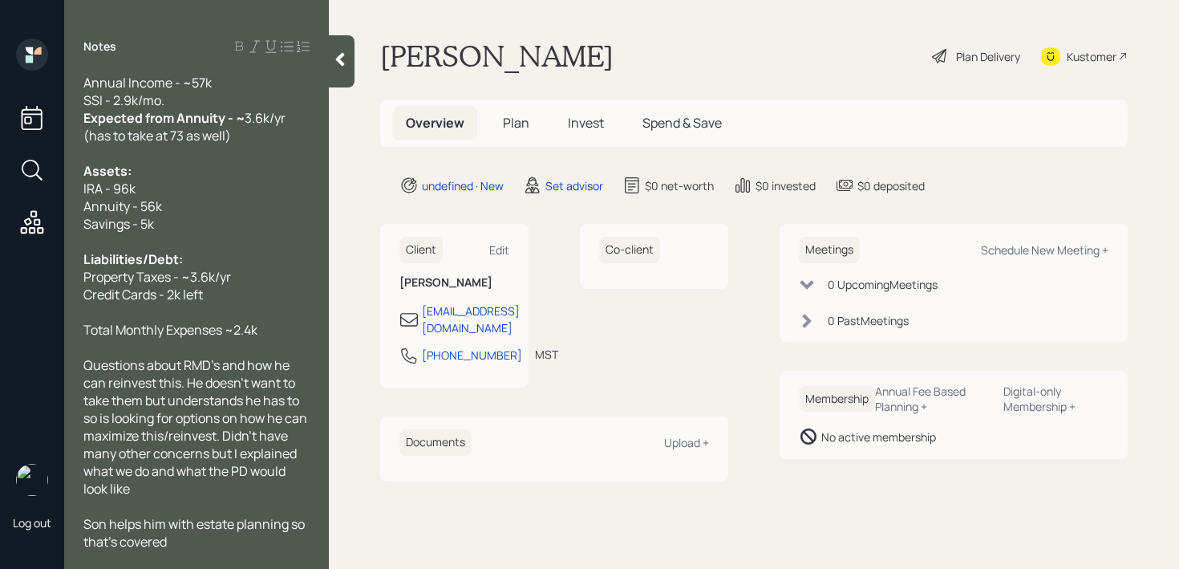
click at [339, 46] on div at bounding box center [342, 61] width 26 height 52
